Goal: Task Accomplishment & Management: Manage account settings

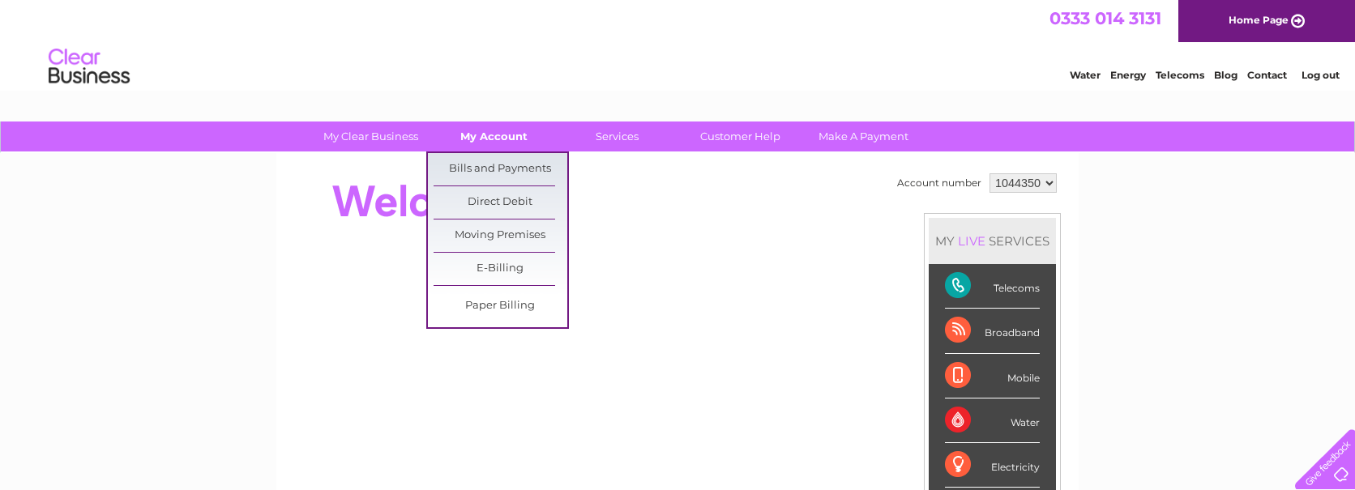
click at [482, 132] on link "My Account" at bounding box center [494, 137] width 134 height 30
click at [471, 172] on link "Bills and Payments" at bounding box center [501, 169] width 134 height 32
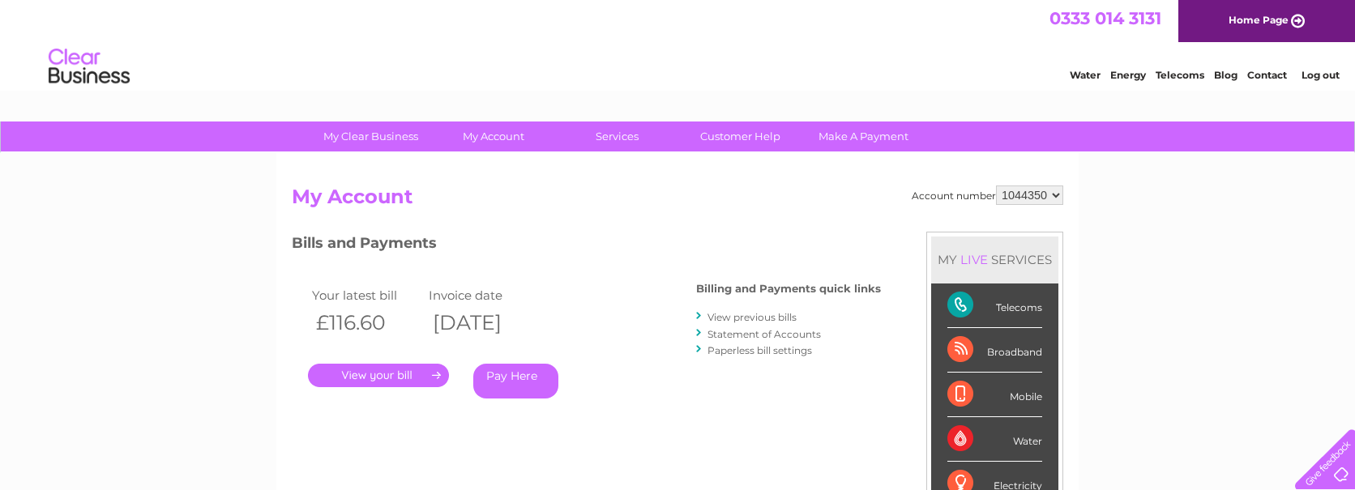
click at [375, 379] on link "." at bounding box center [378, 376] width 141 height 24
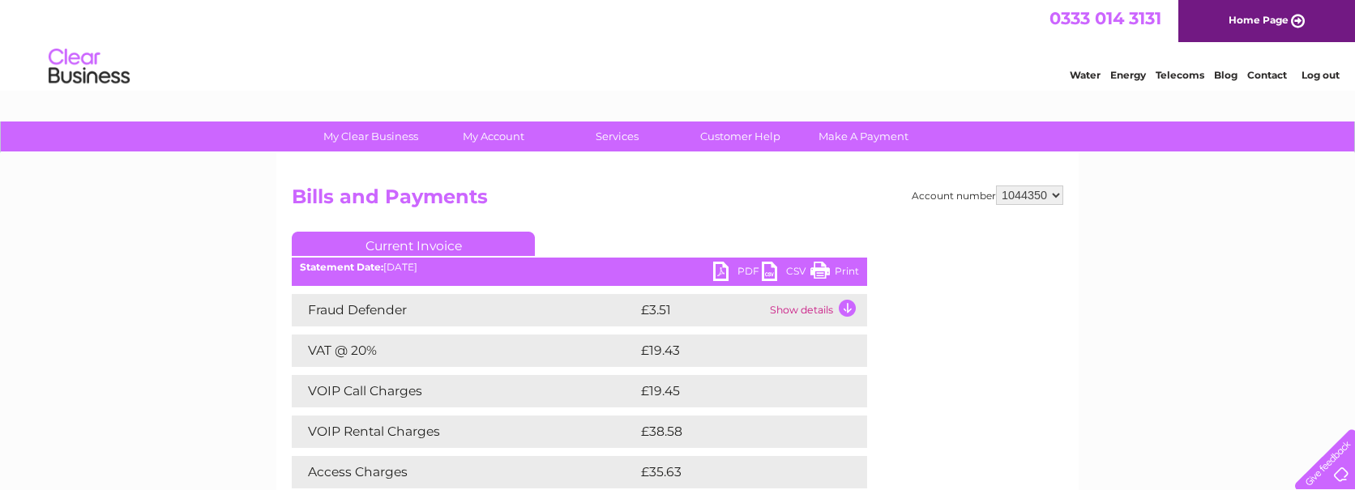
click at [724, 267] on link "PDF" at bounding box center [737, 274] width 49 height 24
click at [726, 269] on link "PDF" at bounding box center [737, 274] width 49 height 24
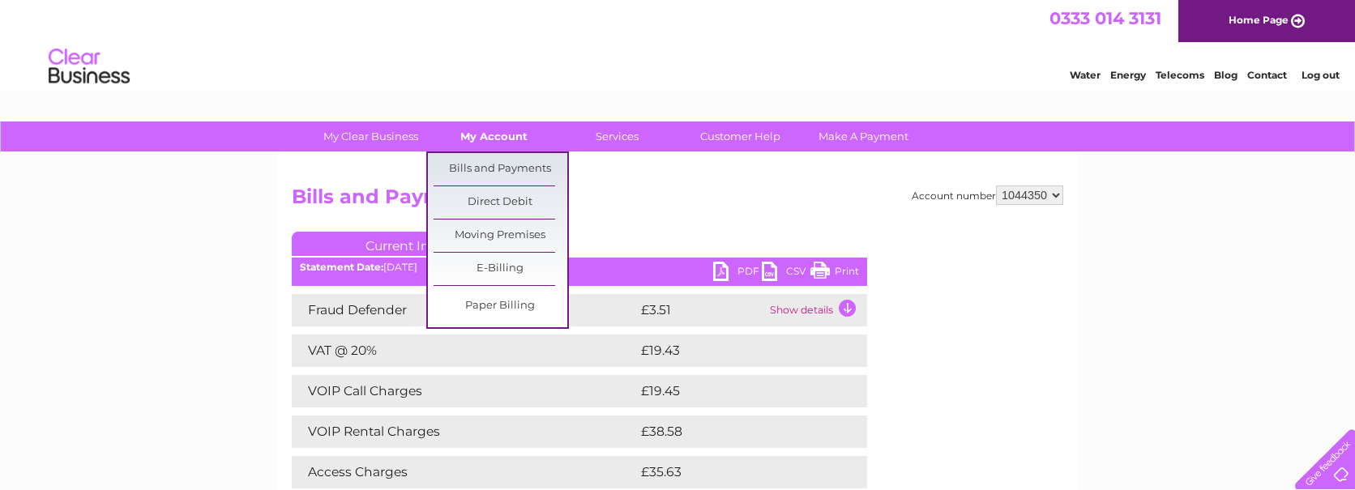
click at [466, 131] on link "My Account" at bounding box center [494, 137] width 134 height 30
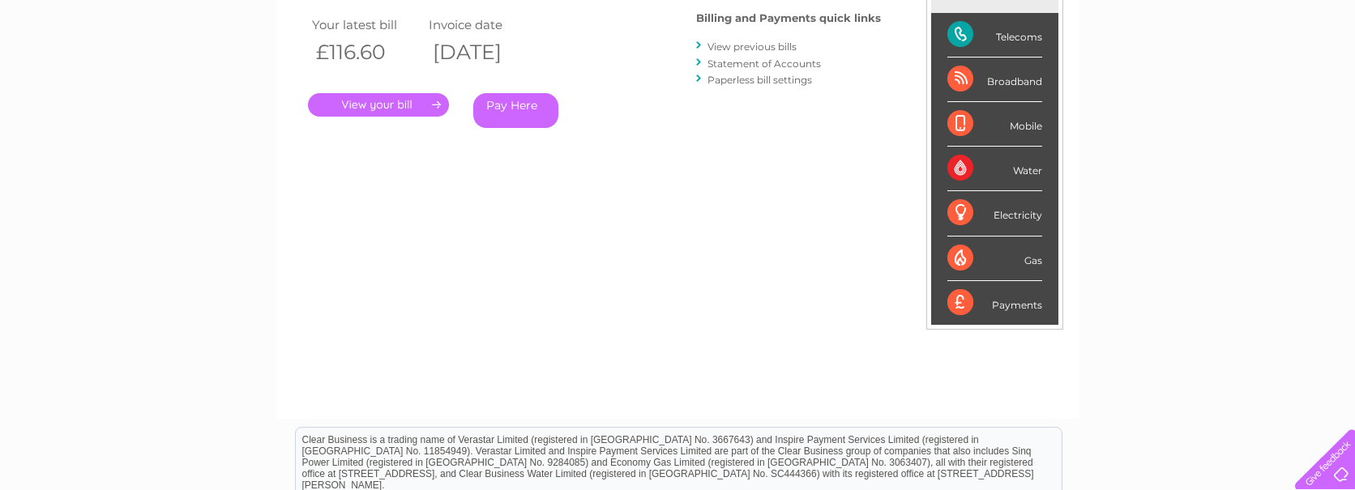
scroll to position [138, 0]
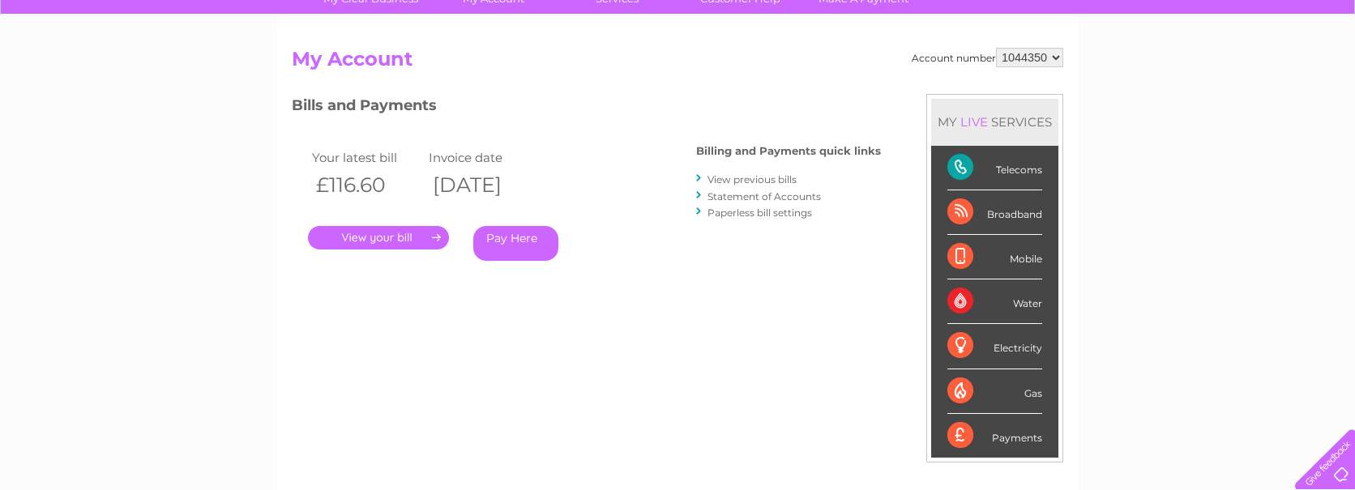
click at [1011, 439] on div "Payments" at bounding box center [995, 436] width 95 height 44
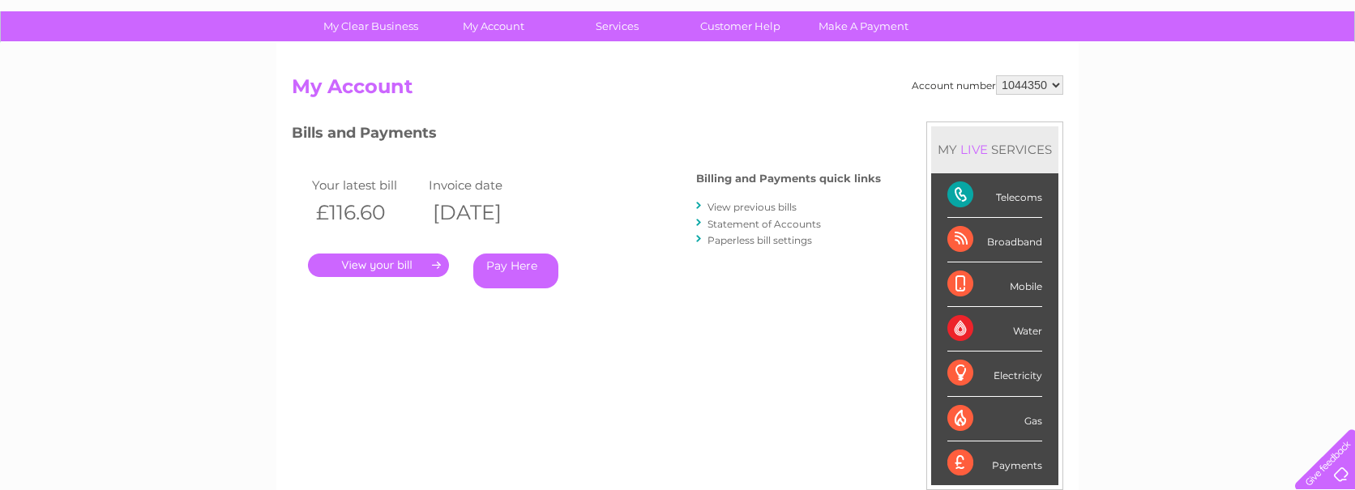
click at [742, 208] on link "View previous bills" at bounding box center [752, 207] width 89 height 12
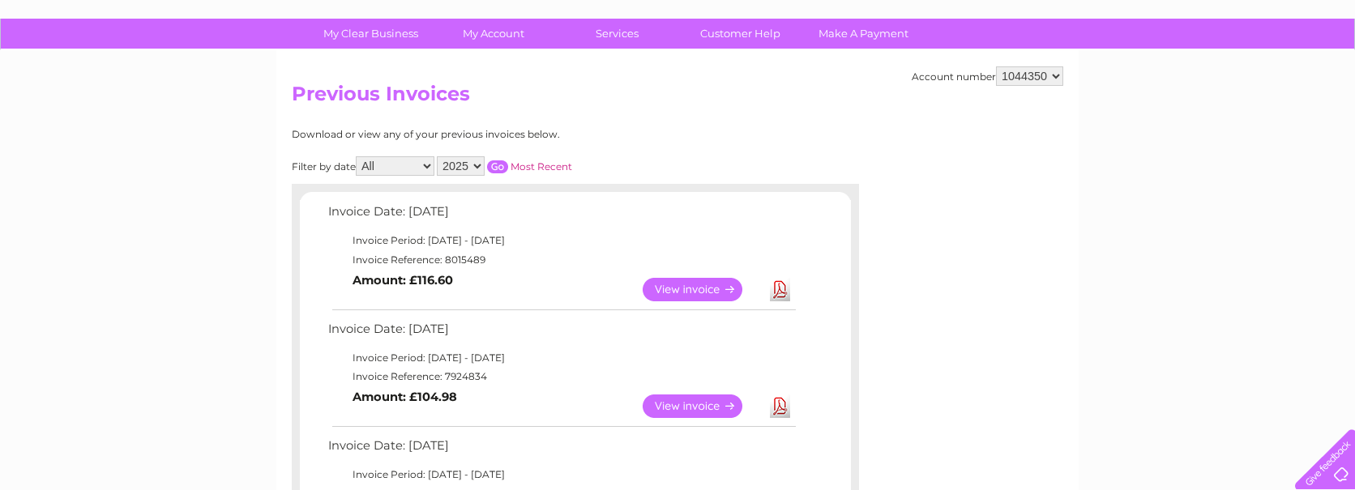
scroll to position [108, 0]
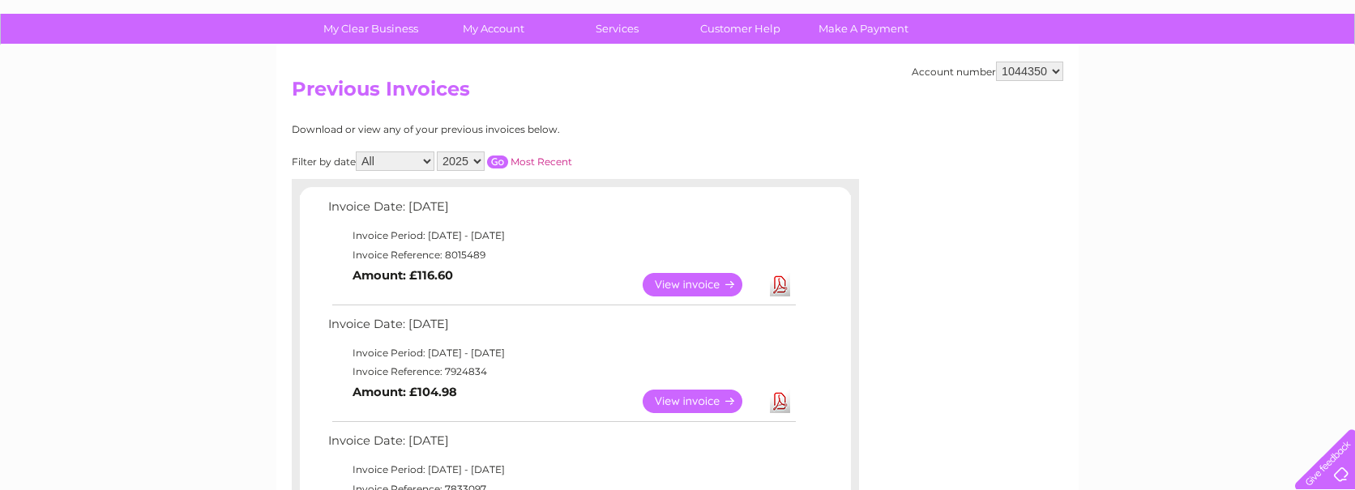
click at [778, 402] on link "Download" at bounding box center [780, 402] width 20 height 24
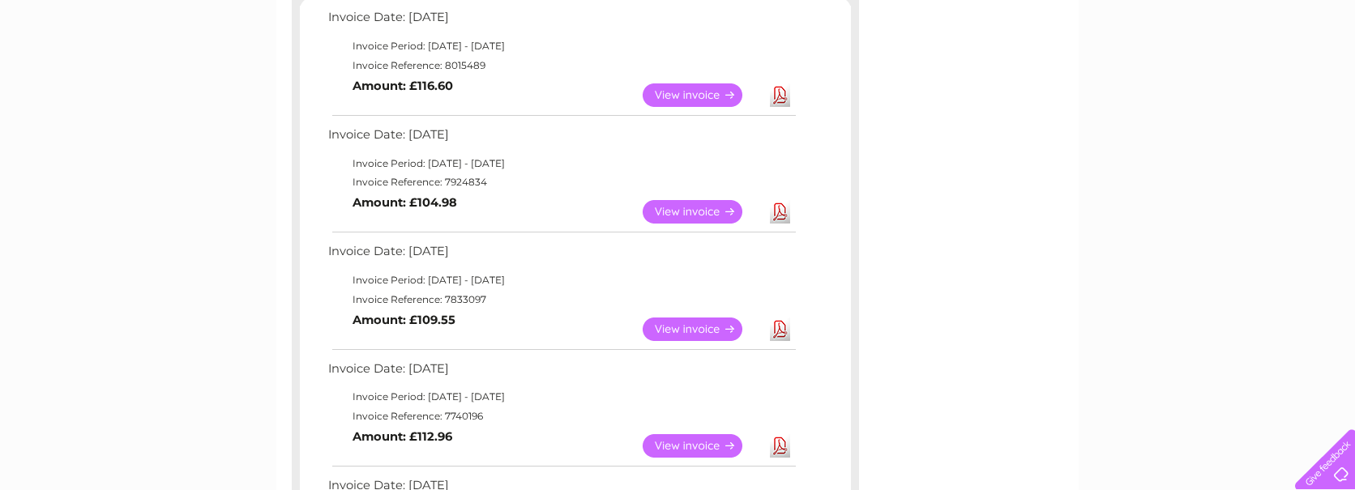
scroll to position [324, 0]
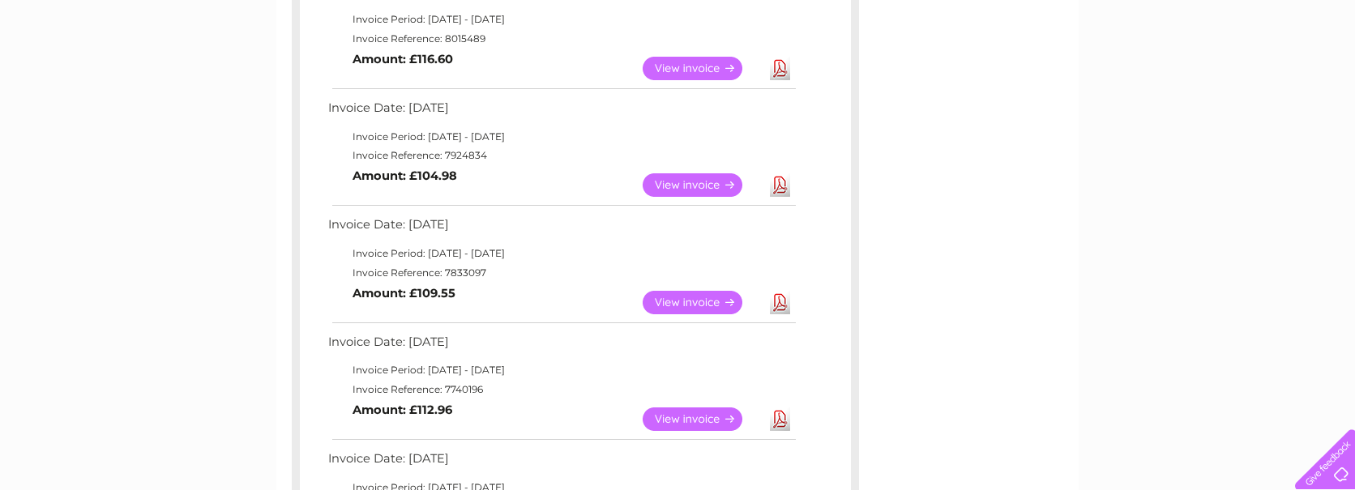
click at [691, 298] on link "View" at bounding box center [702, 303] width 119 height 24
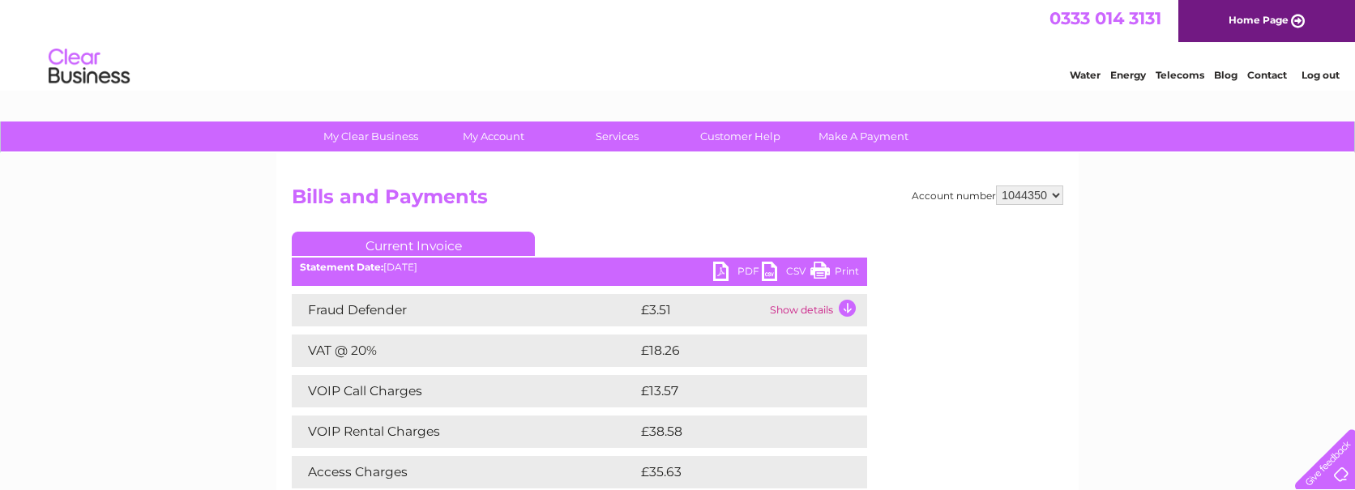
click at [736, 267] on link "PDF" at bounding box center [737, 274] width 49 height 24
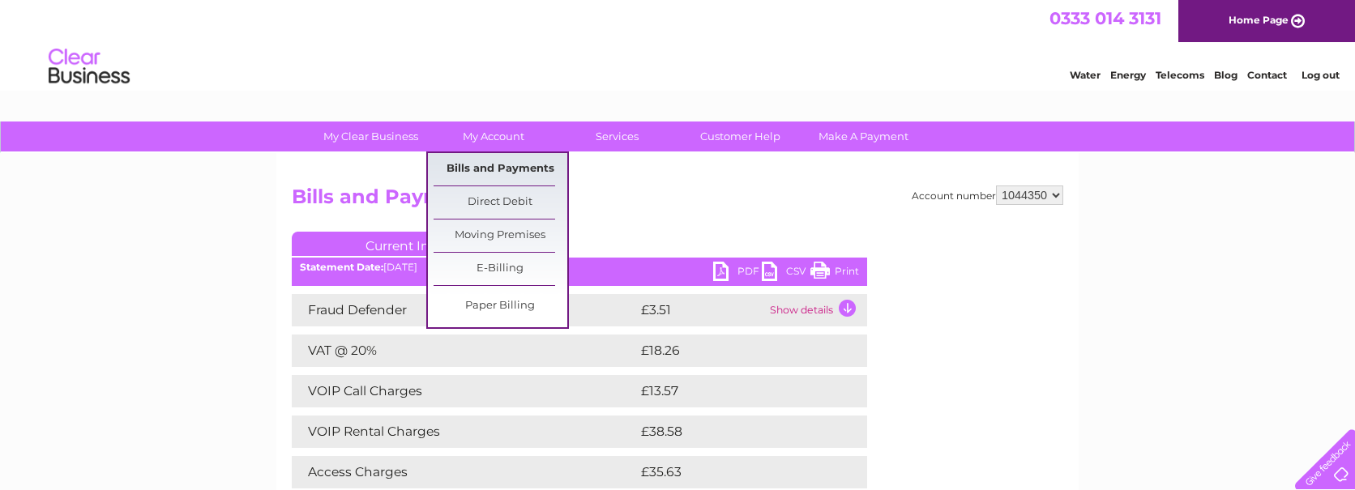
click at [490, 169] on link "Bills and Payments" at bounding box center [501, 169] width 134 height 32
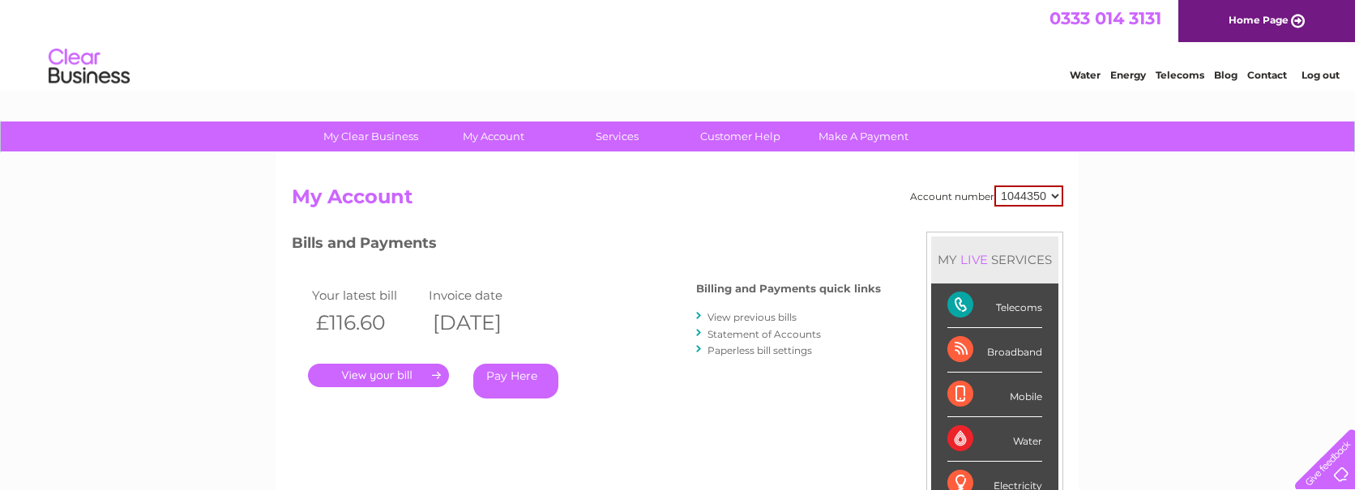
click at [752, 314] on link "View previous bills" at bounding box center [752, 317] width 89 height 12
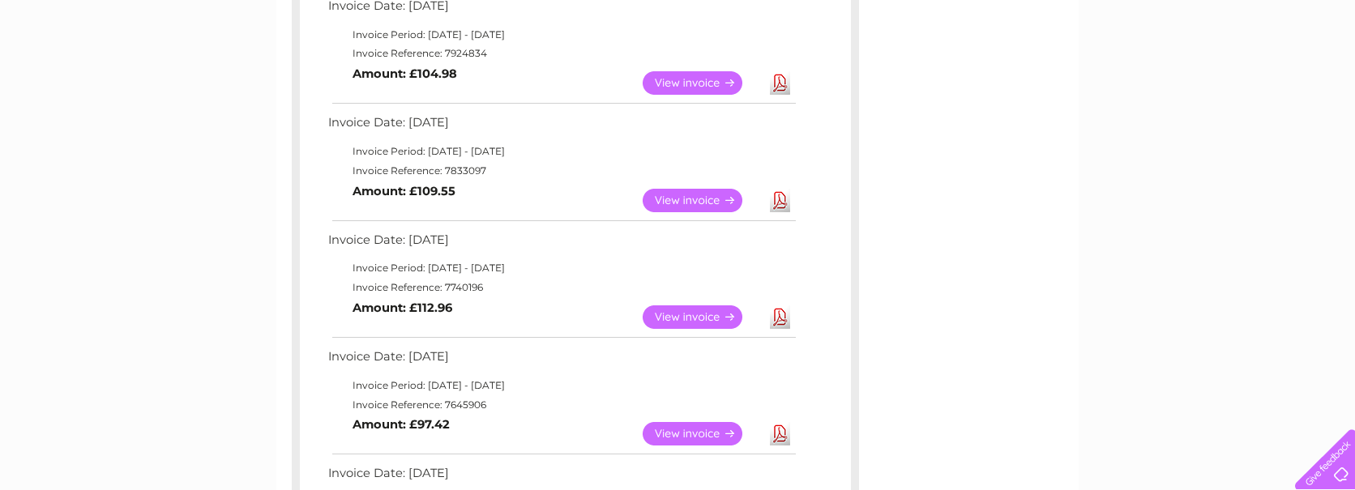
scroll to position [432, 0]
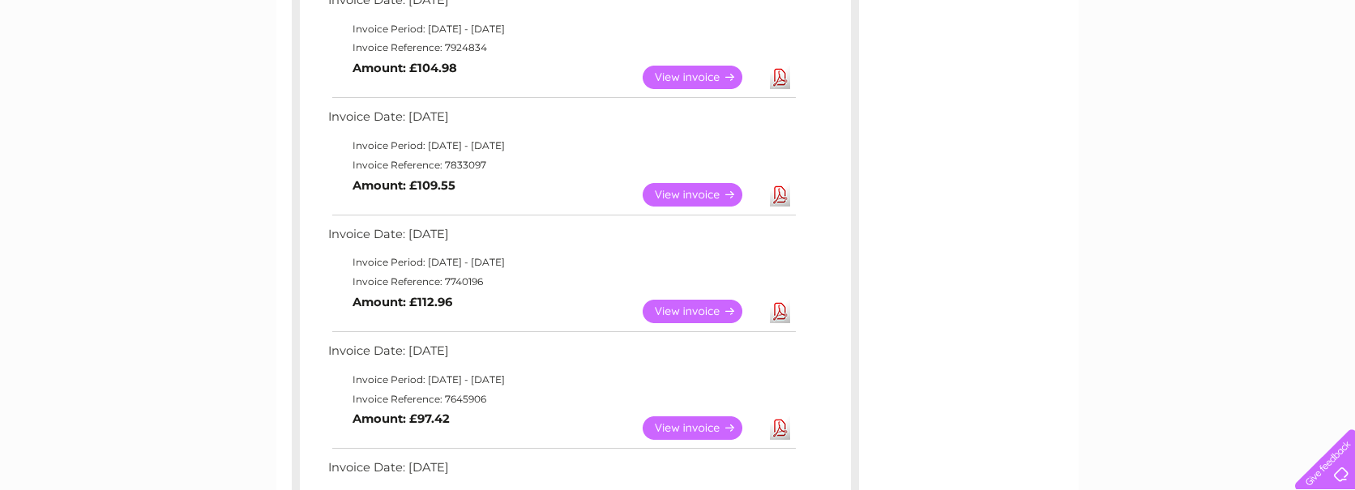
click at [702, 311] on link "View" at bounding box center [702, 312] width 119 height 24
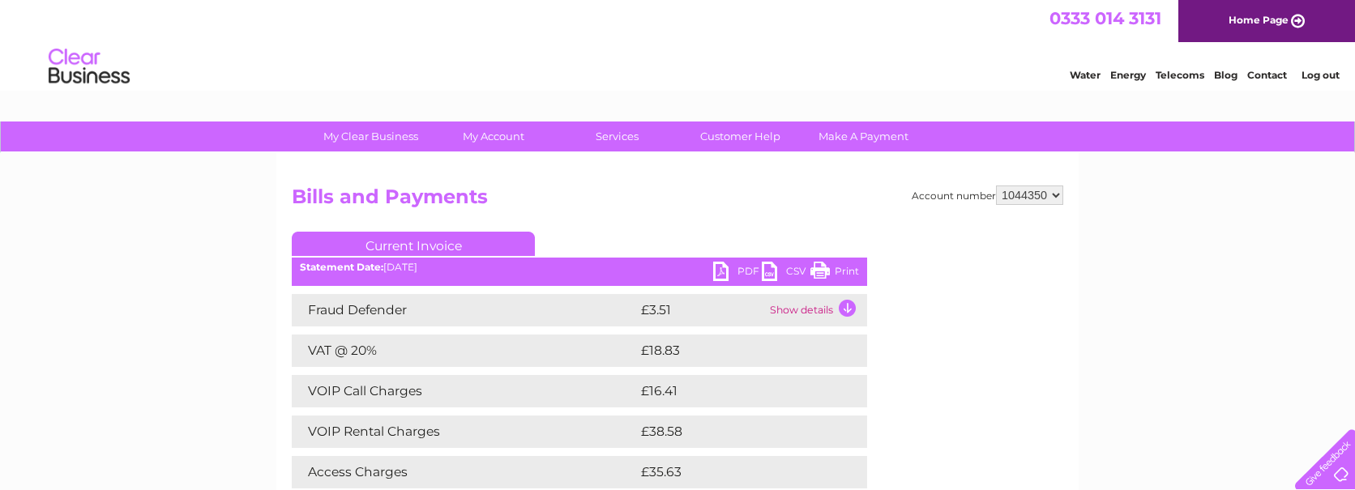
click at [725, 274] on link "PDF" at bounding box center [737, 274] width 49 height 24
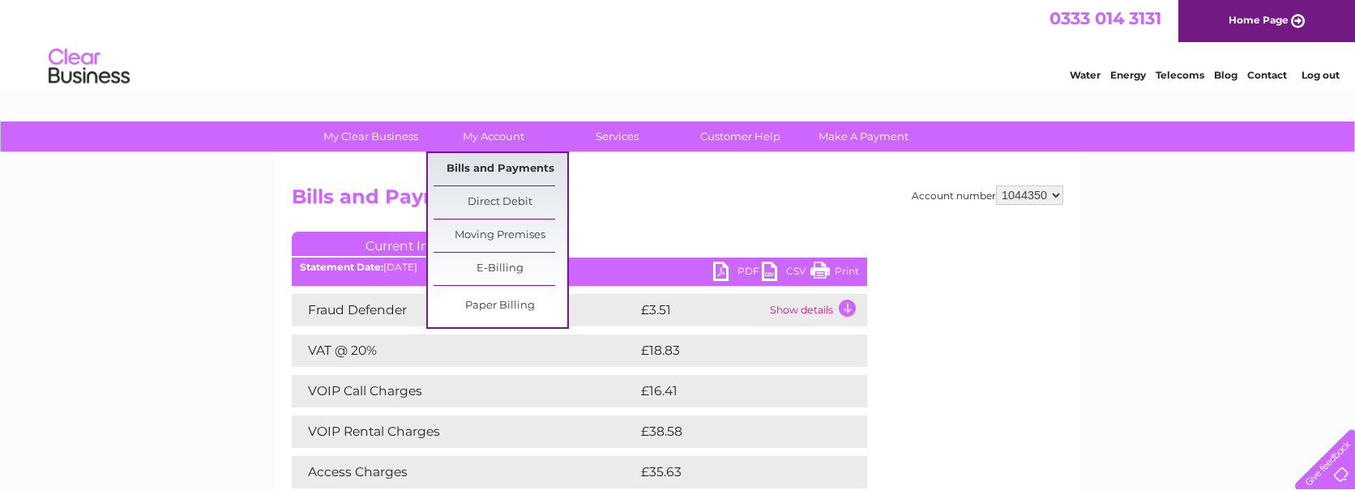
click at [478, 163] on link "Bills and Payments" at bounding box center [501, 169] width 134 height 32
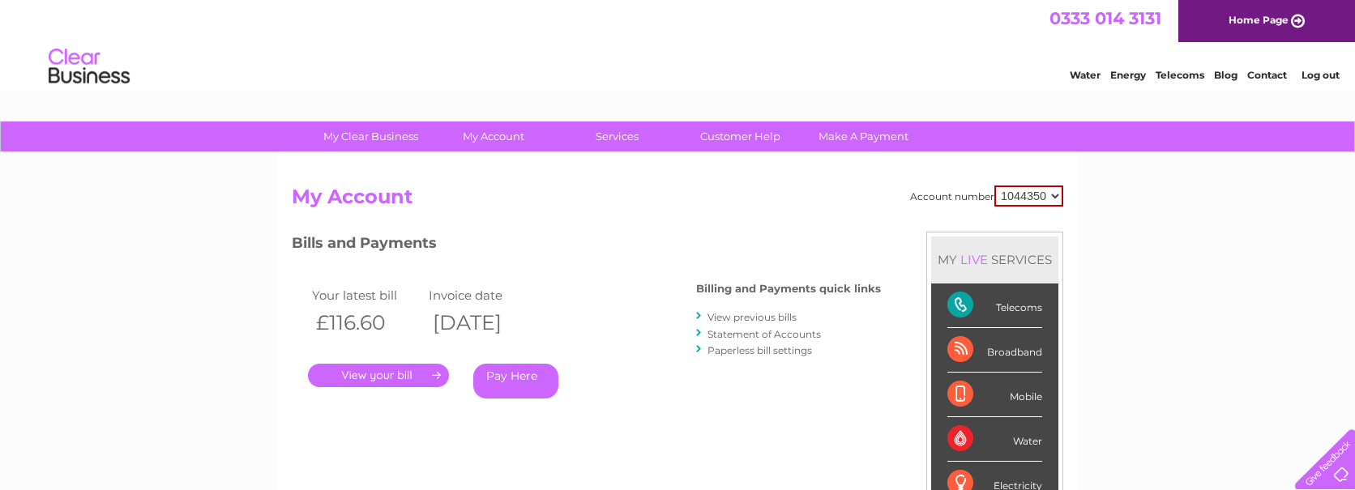
click at [745, 321] on link "View previous bills" at bounding box center [752, 317] width 89 height 12
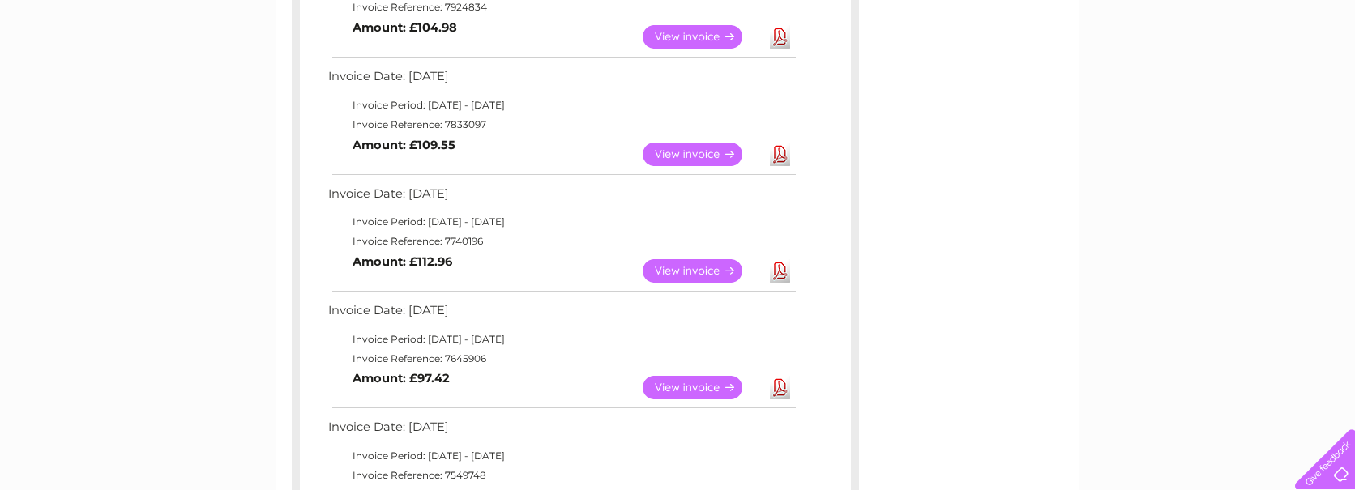
scroll to position [486, 0]
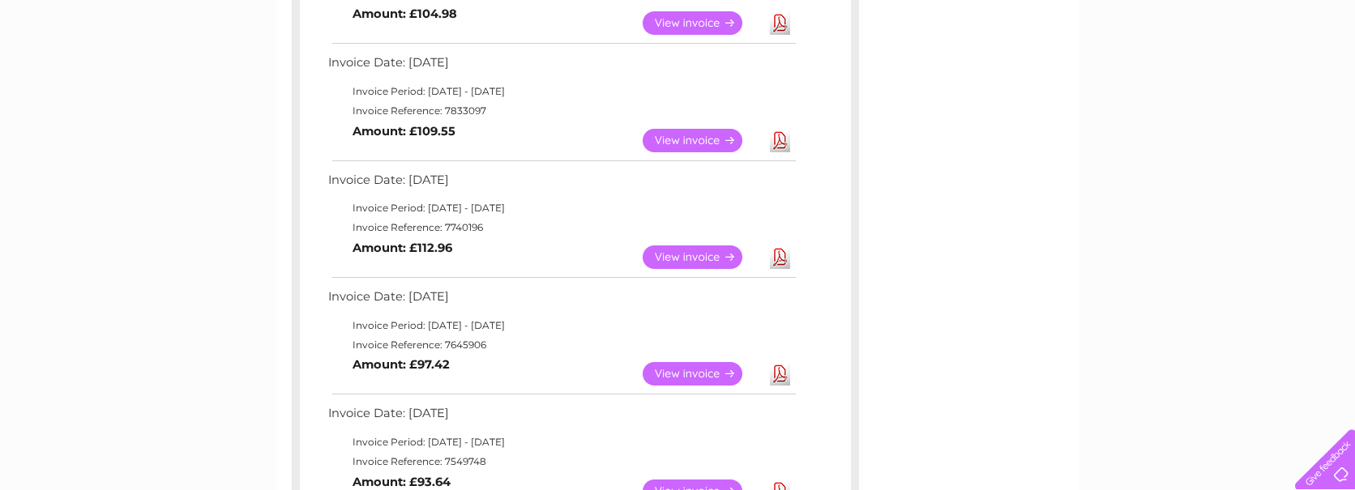
click at [665, 372] on link "View" at bounding box center [702, 374] width 119 height 24
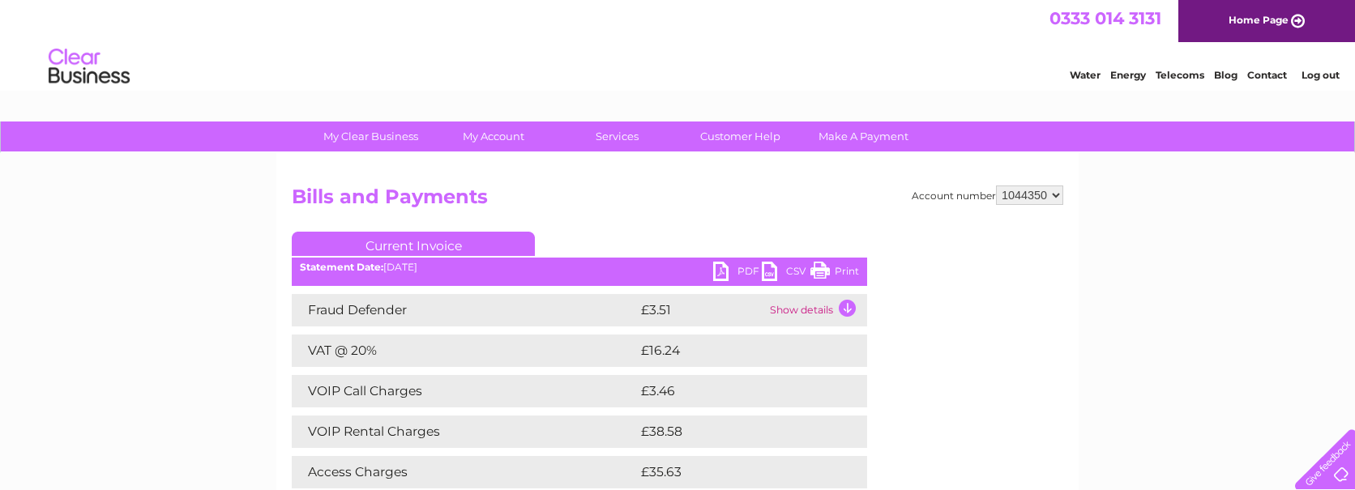
click at [738, 273] on link "PDF" at bounding box center [737, 274] width 49 height 24
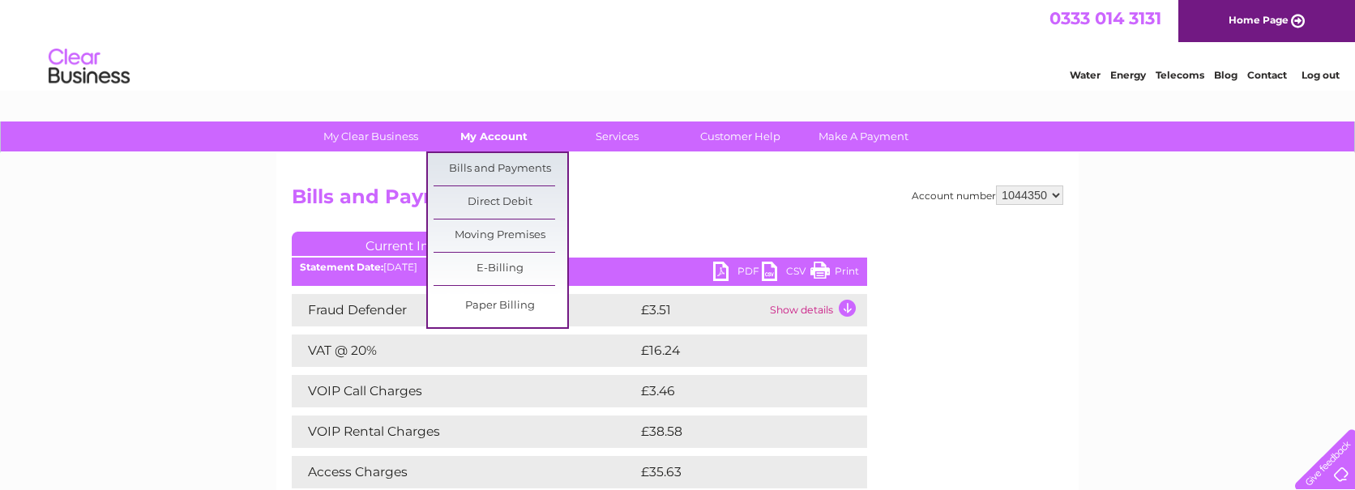
click at [511, 135] on link "My Account" at bounding box center [494, 137] width 134 height 30
click at [484, 165] on link "Bills and Payments" at bounding box center [501, 169] width 134 height 32
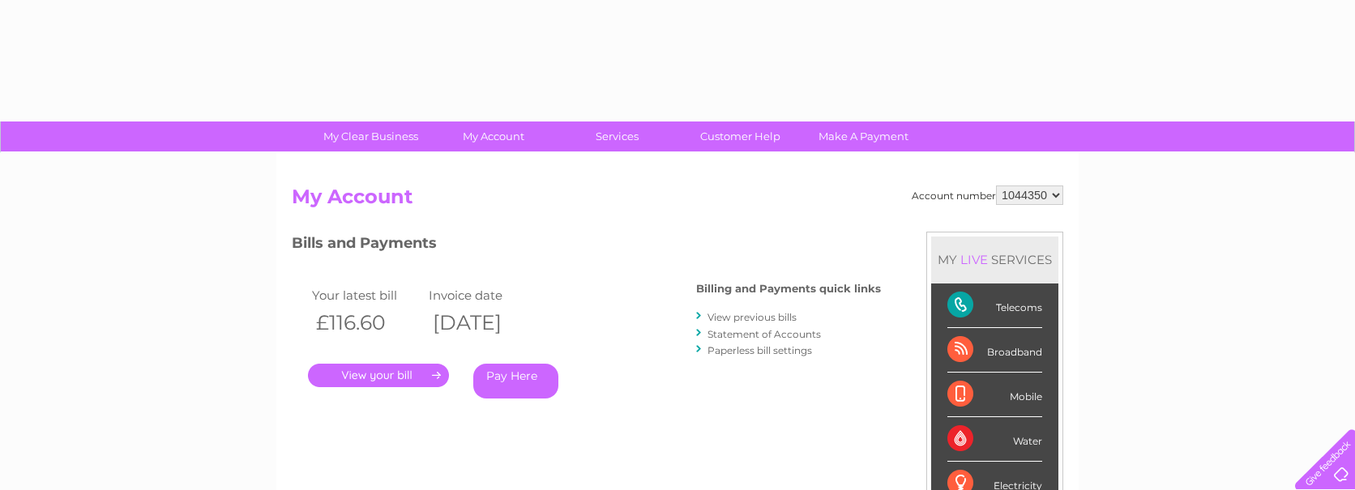
click at [779, 318] on link "View previous bills" at bounding box center [752, 317] width 89 height 12
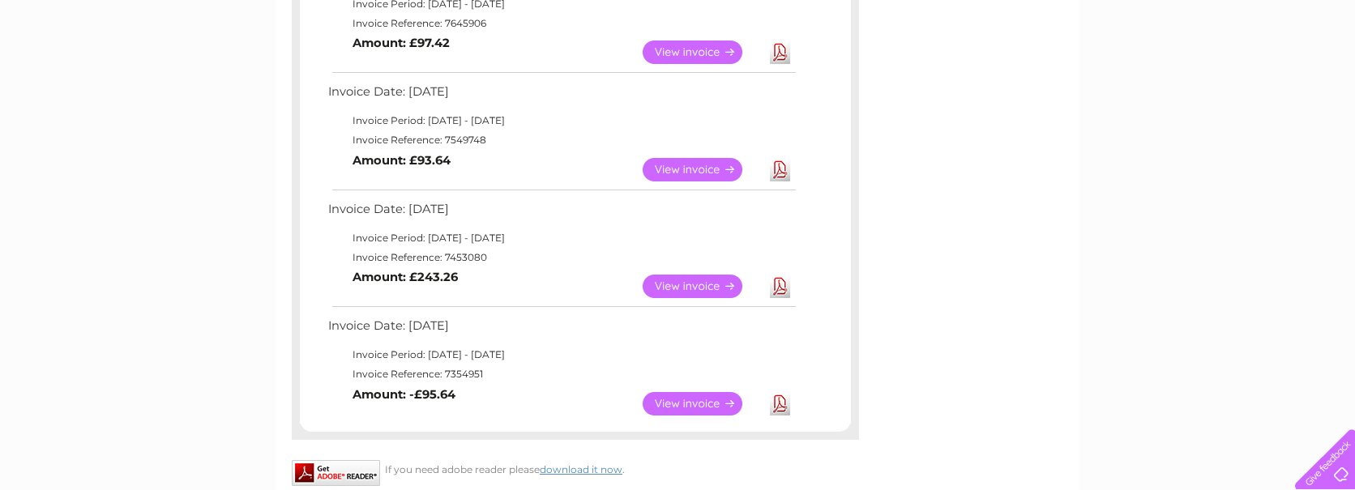
scroll to position [811, 0]
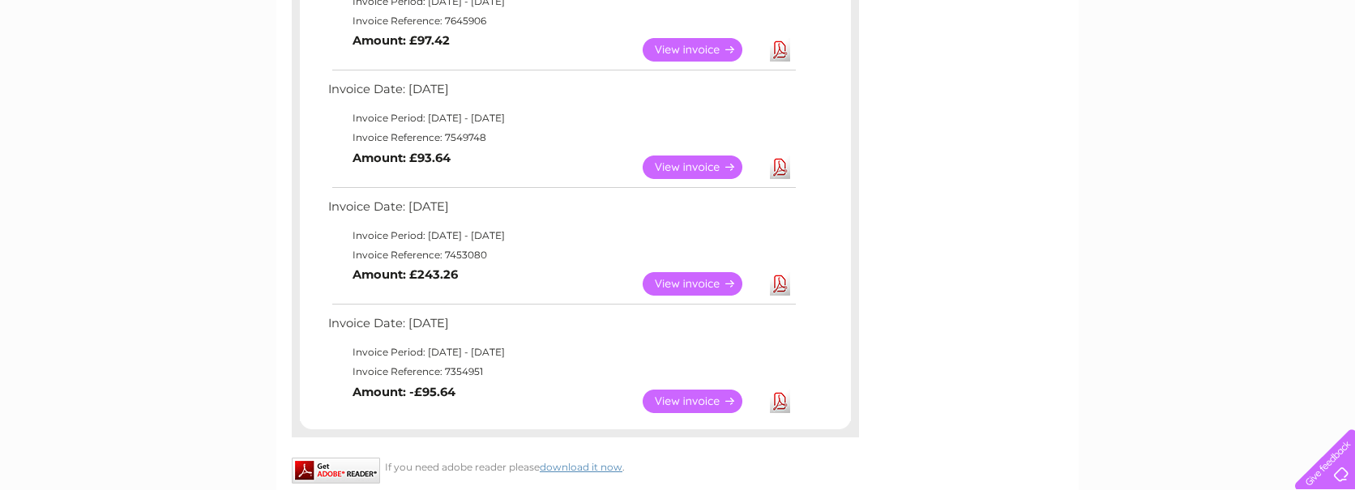
click at [701, 166] on link "View" at bounding box center [702, 168] width 119 height 24
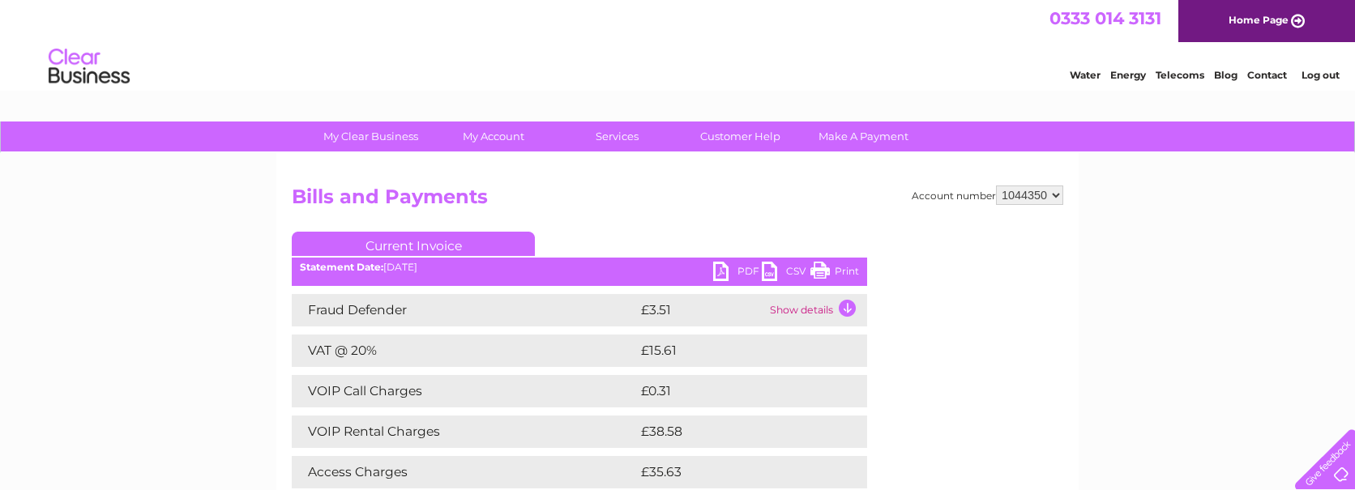
click at [718, 266] on link "PDF" at bounding box center [737, 274] width 49 height 24
